Goal: Transaction & Acquisition: Purchase product/service

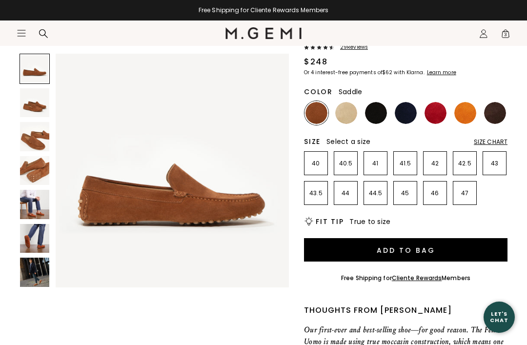
click at [501, 40] on span "3" at bounding box center [506, 36] width 10 height 10
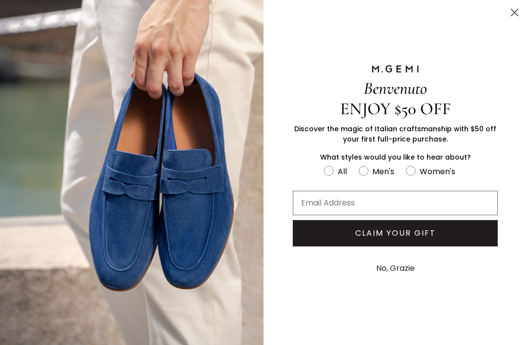
click at [514, 17] on circle "Close dialog" at bounding box center [515, 12] width 16 height 16
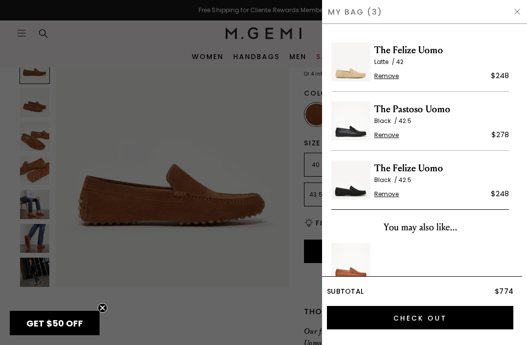
click at [268, 131] on div at bounding box center [263, 172] width 527 height 345
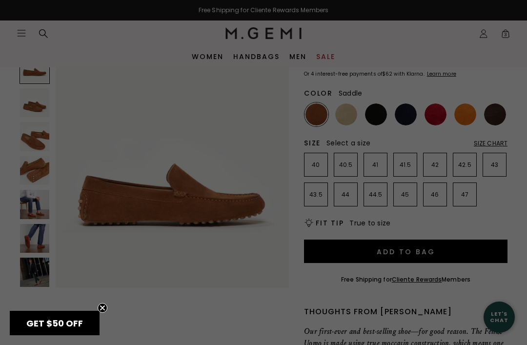
scroll to position [101, 0]
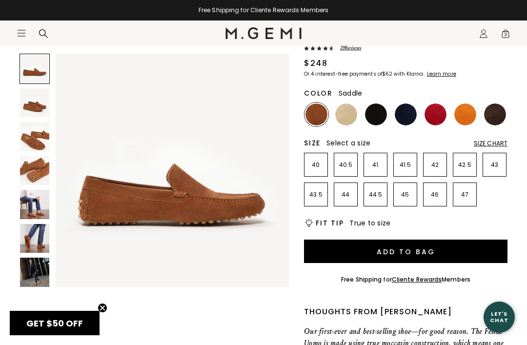
click at [385, 118] on img at bounding box center [376, 115] width 22 height 22
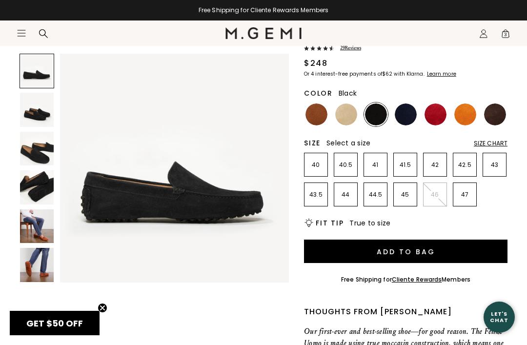
click at [506, 40] on span "3" at bounding box center [506, 36] width 10 height 10
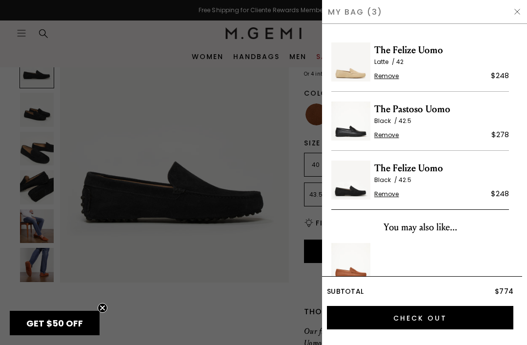
click at [400, 111] on span "The Pastoso Uomo" at bounding box center [441, 110] width 135 height 16
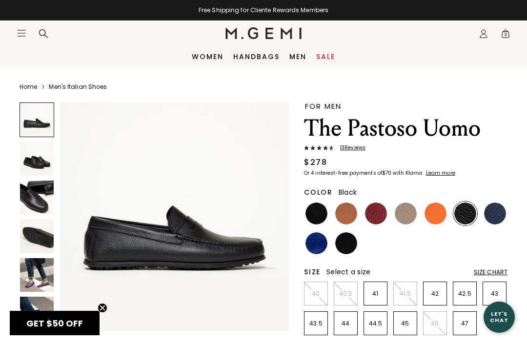
click at [505, 39] on span "3" at bounding box center [506, 36] width 10 height 10
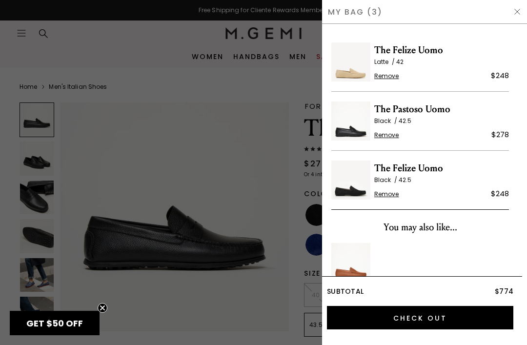
click at [393, 138] on span "Remove" at bounding box center [386, 135] width 25 height 8
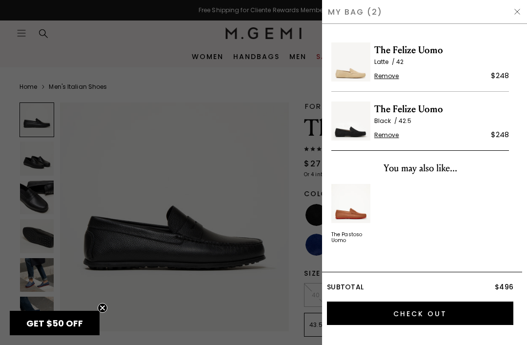
click at [299, 79] on div at bounding box center [263, 172] width 527 height 345
